Goal: Transaction & Acquisition: Purchase product/service

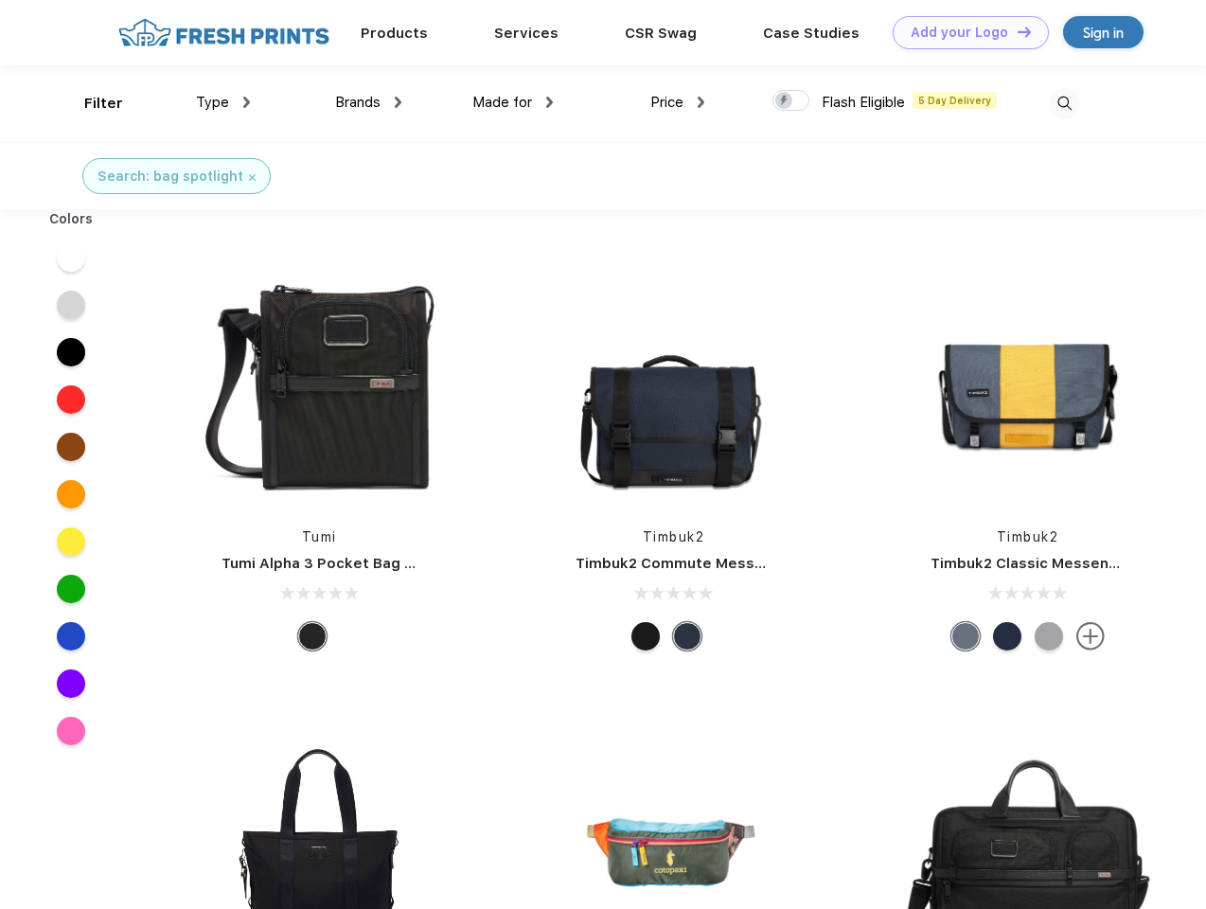
click at [964, 32] on link "Add your Logo Design Tool" at bounding box center [971, 32] width 156 height 33
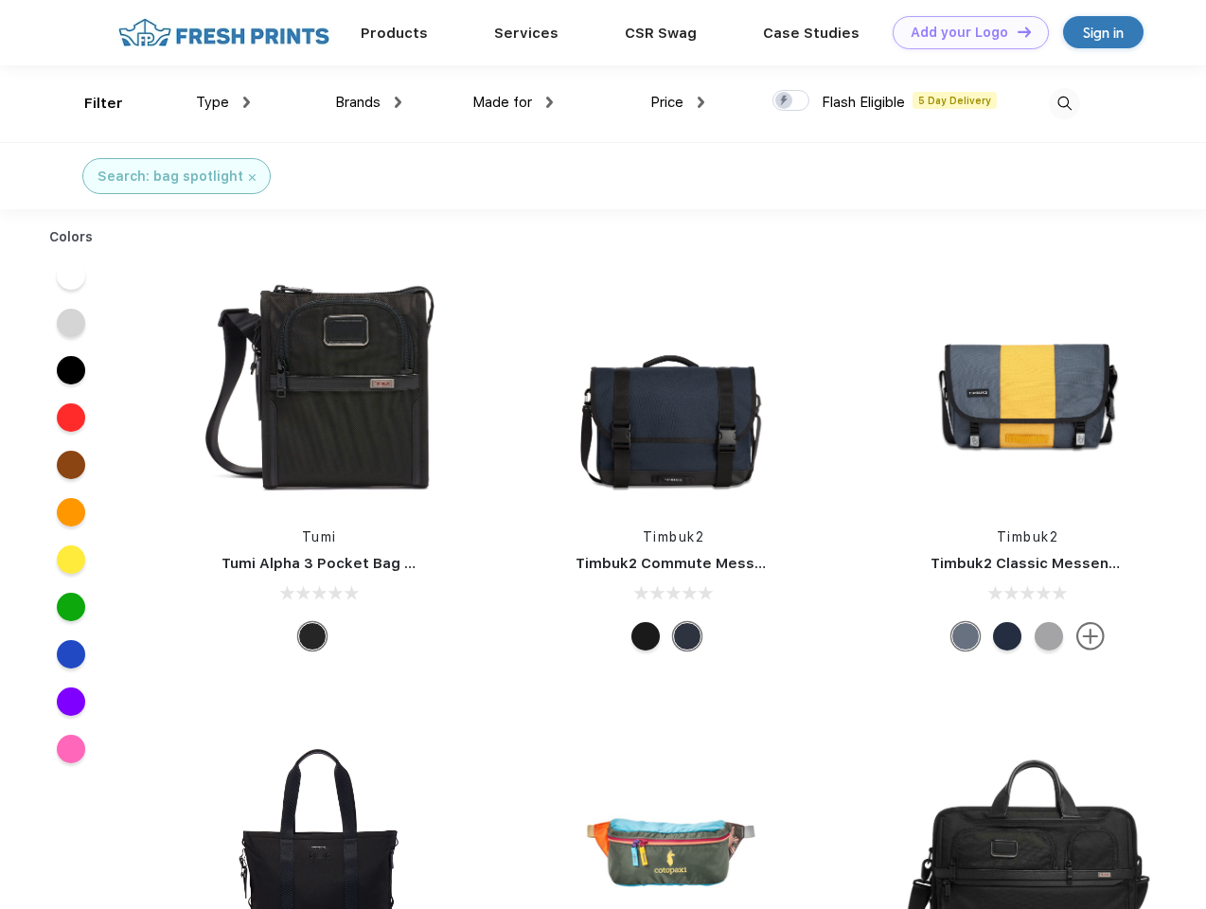
click at [0, 0] on div "Design Tool" at bounding box center [0, 0] width 0 height 0
click at [1016, 31] on link "Add your Logo Design Tool" at bounding box center [971, 32] width 156 height 33
click at [91, 103] on div "Filter" at bounding box center [103, 104] width 39 height 22
click at [223, 102] on span "Type" at bounding box center [212, 102] width 33 height 17
click at [368, 102] on span "Brands" at bounding box center [357, 102] width 45 height 17
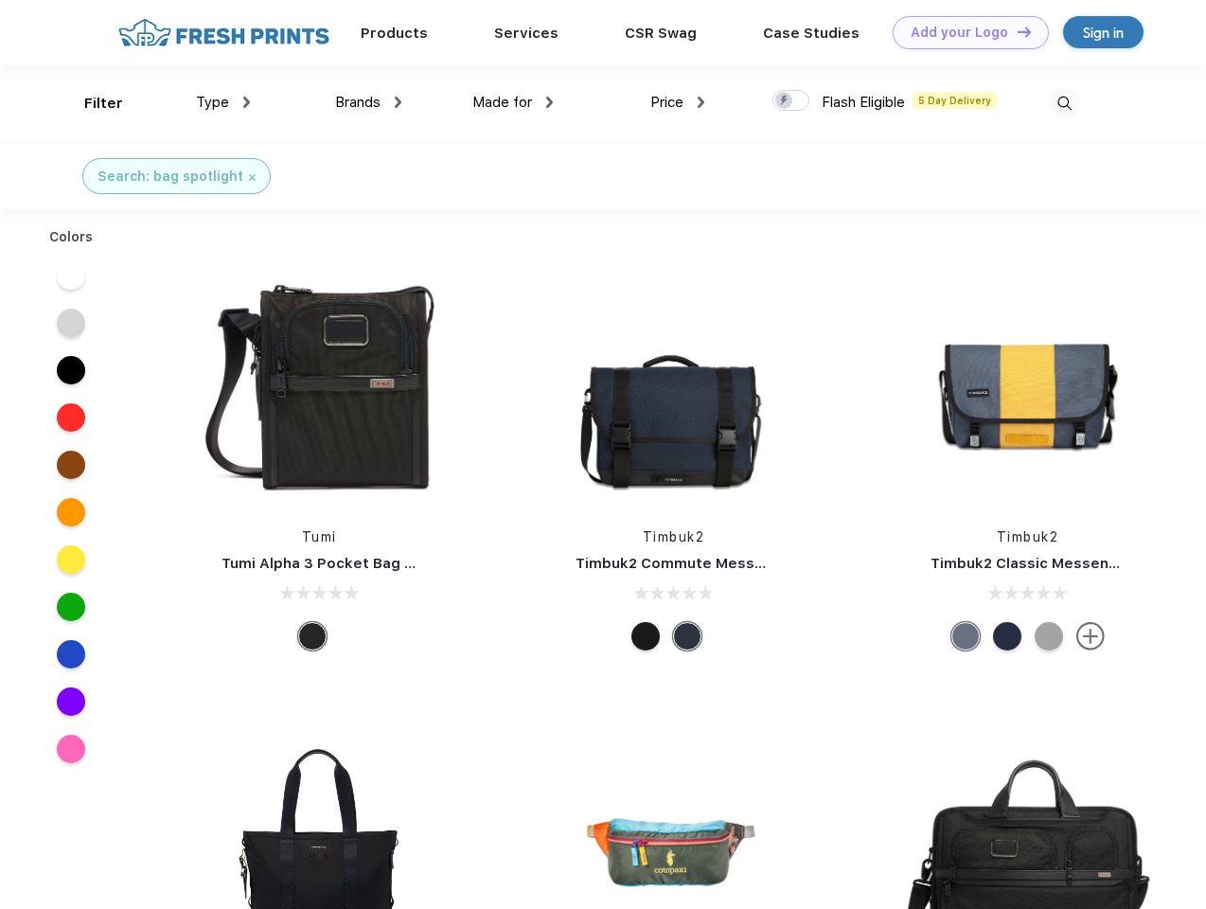
click at [513, 102] on span "Made for" at bounding box center [502, 102] width 60 height 17
click at [678, 102] on span "Price" at bounding box center [666, 102] width 33 height 17
click at [791, 101] on div at bounding box center [790, 100] width 37 height 21
click at [785, 101] on input "checkbox" at bounding box center [778, 95] width 12 height 12
click at [1064, 103] on img at bounding box center [1064, 103] width 31 height 31
